Goal: Find specific page/section: Find specific page/section

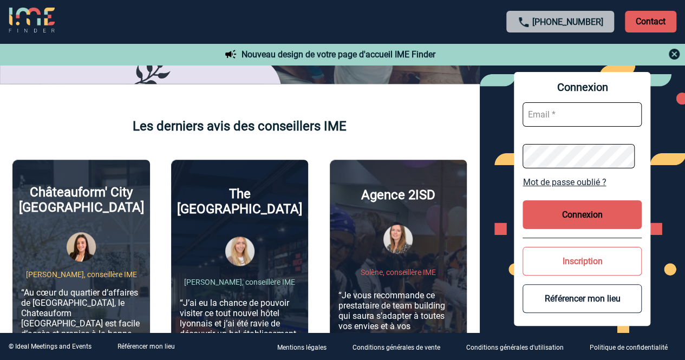
scroll to position [108, 0]
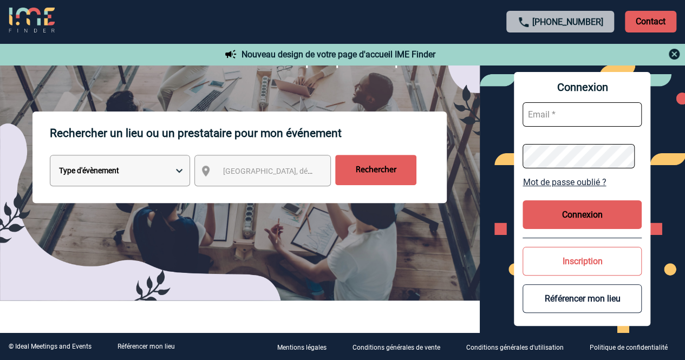
click at [159, 174] on select "Type d'évènement Séminaire avec nuitée Réunion Repas de groupe Team Building & …" at bounding box center [120, 170] width 140 height 31
click at [236, 177] on span "Ville, département, région..." at bounding box center [273, 171] width 108 height 15
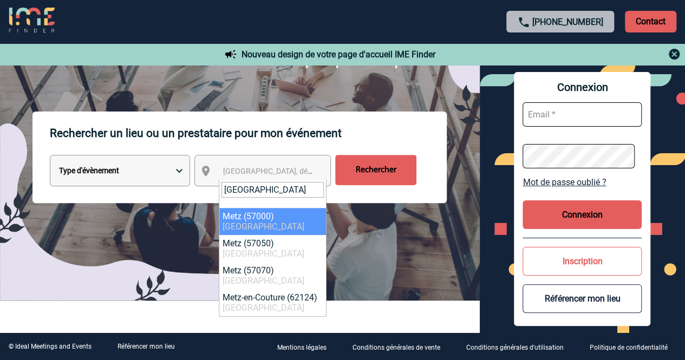
type input "METZ"
select select "23002"
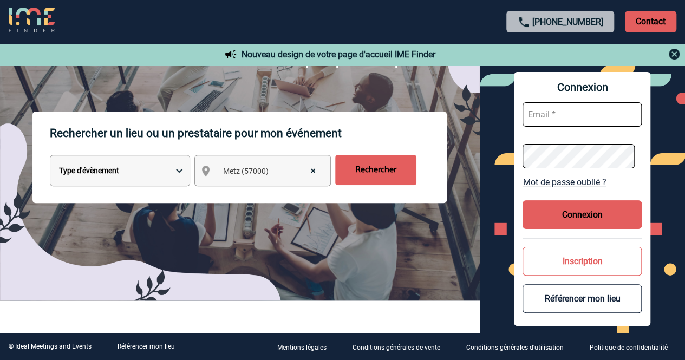
click at [375, 174] on input "Rechercher" at bounding box center [375, 170] width 81 height 30
